Goal: Transaction & Acquisition: Purchase product/service

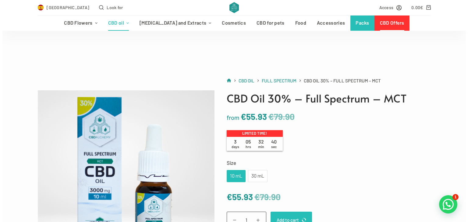
scroll to position [61, 0]
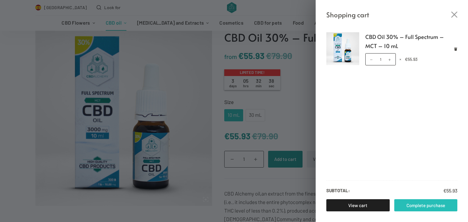
click at [427, 210] on link "Complete purchase" at bounding box center [425, 205] width 63 height 12
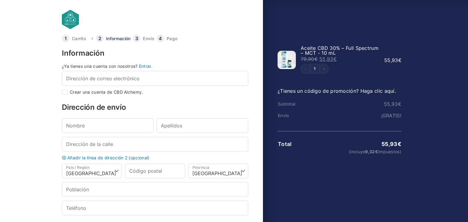
select select "B"
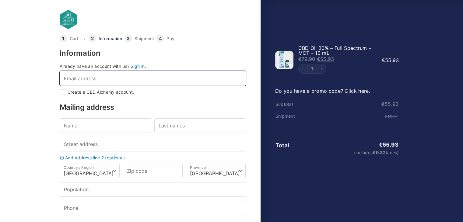
click at [97, 76] on input "Email address *" at bounding box center [153, 78] width 186 height 15
click at [95, 79] on input "Email address *" at bounding box center [153, 78] width 186 height 15
